Goal: Use online tool/utility: Utilize a website feature to perform a specific function

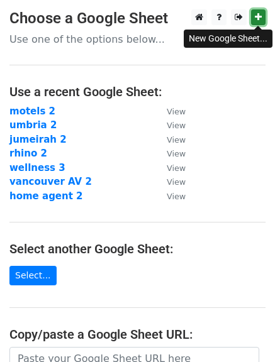
click at [258, 15] on icon at bounding box center [258, 17] width 7 height 9
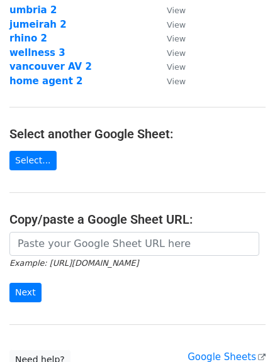
scroll to position [152, 0]
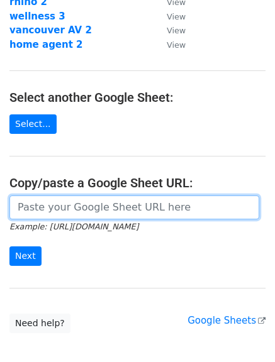
click at [137, 207] on input "url" at bounding box center [134, 208] width 250 height 24
paste input "https://docs.google.com/spreadsheets/d/1ovR06xitc7MkajxtH_zQZ4kPzn9gaCdNSP9a3QU…"
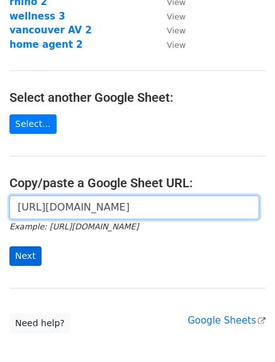
type input "https://docs.google.com/spreadsheets/d/1ovR06xitc7MkajxtH_zQZ4kPzn9gaCdNSP9a3QU…"
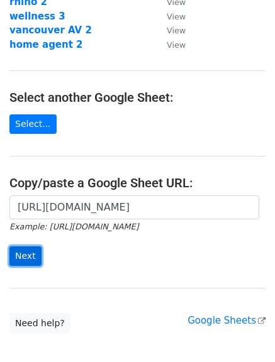
click at [18, 254] on input "Next" at bounding box center [25, 257] width 32 height 20
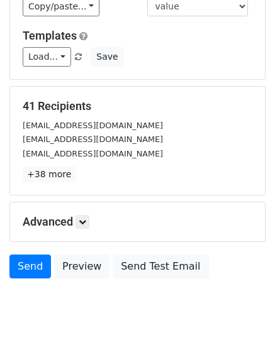
scroll to position [126, 0]
